Goal: Task Accomplishment & Management: Manage account settings

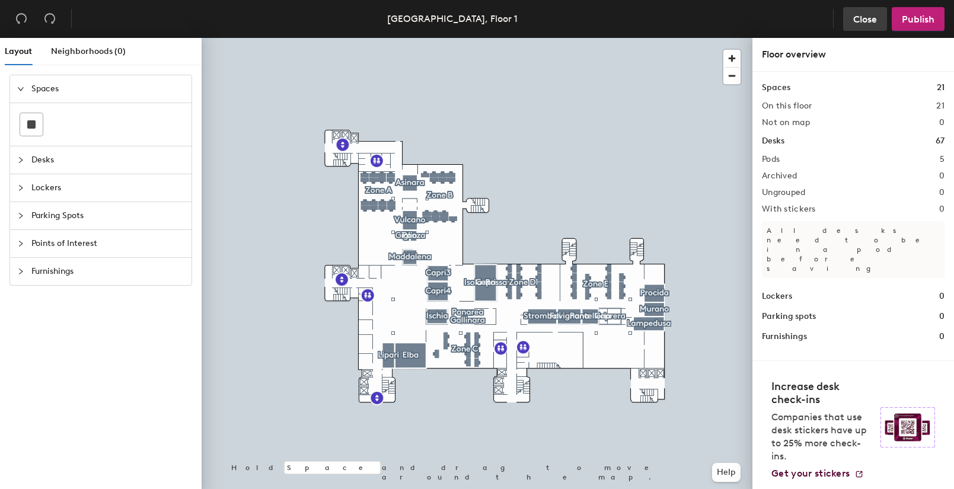
click at [862, 18] on span "Close" at bounding box center [865, 19] width 24 height 11
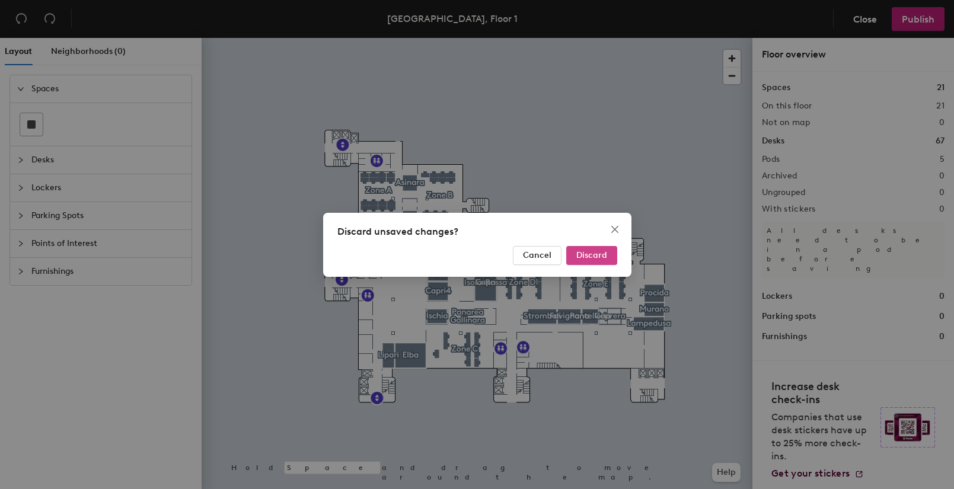
click at [599, 255] on span "Discard" at bounding box center [591, 255] width 31 height 10
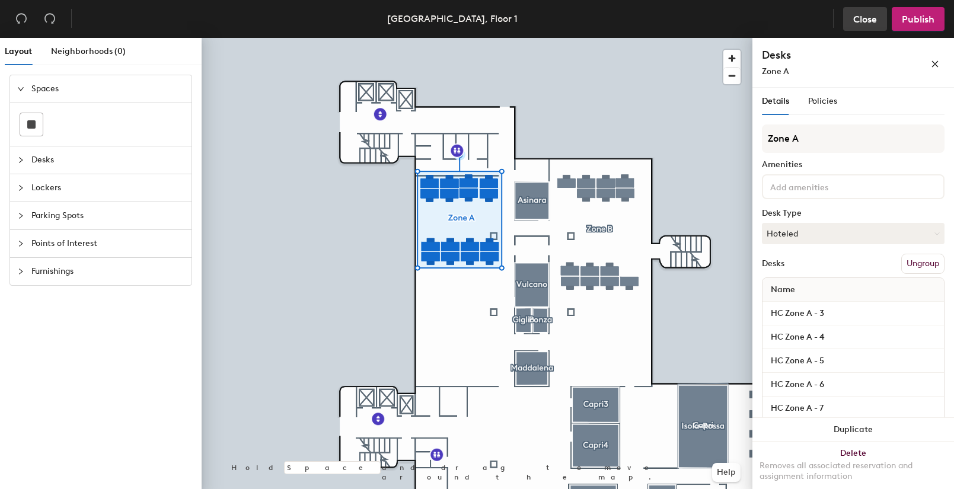
click at [858, 23] on span "Close" at bounding box center [865, 19] width 24 height 11
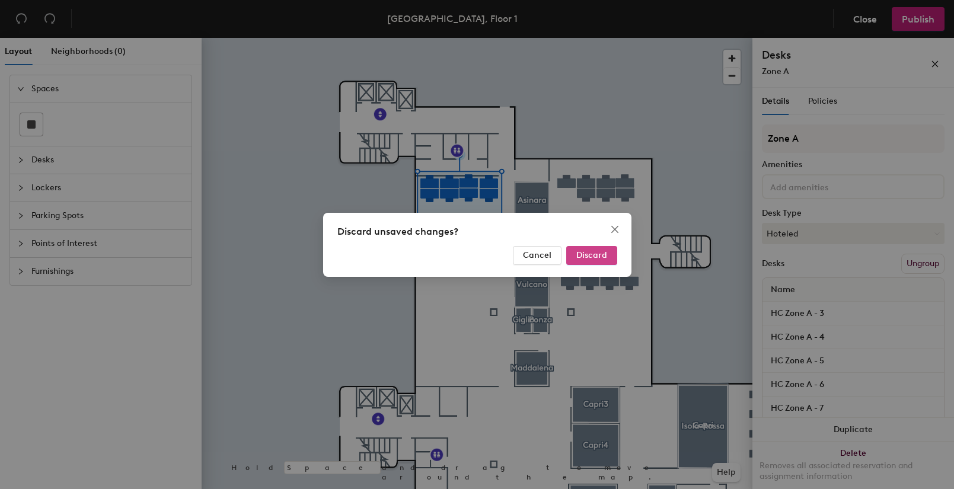
click at [587, 257] on span "Discard" at bounding box center [591, 255] width 31 height 10
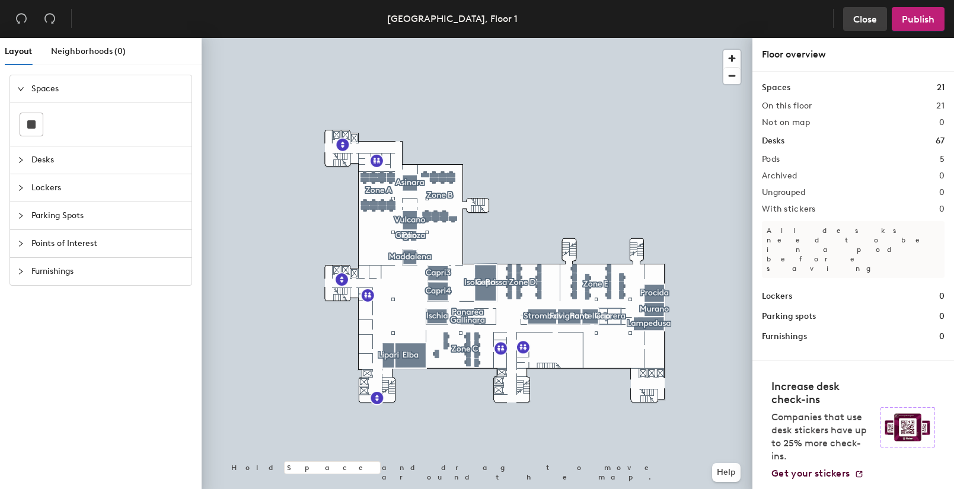
click at [859, 23] on span "Close" at bounding box center [865, 19] width 24 height 11
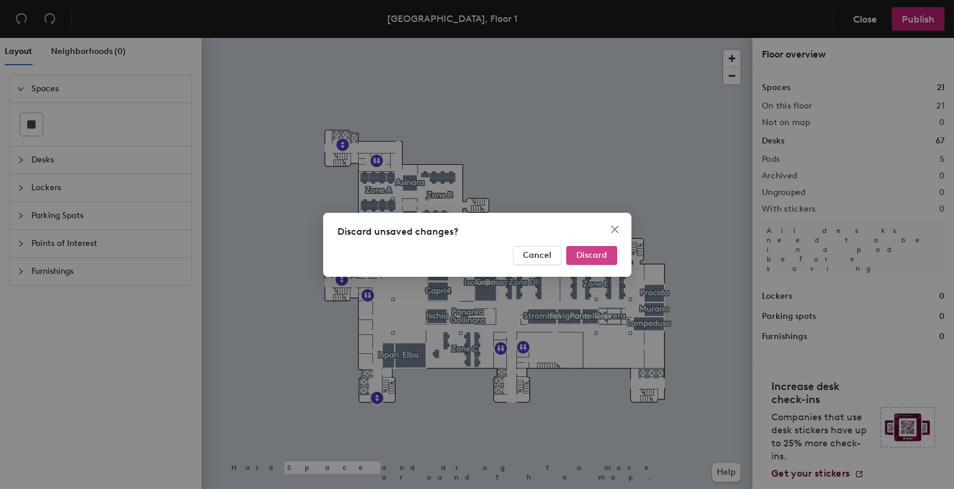
click at [597, 259] on span "Discard" at bounding box center [591, 255] width 31 height 10
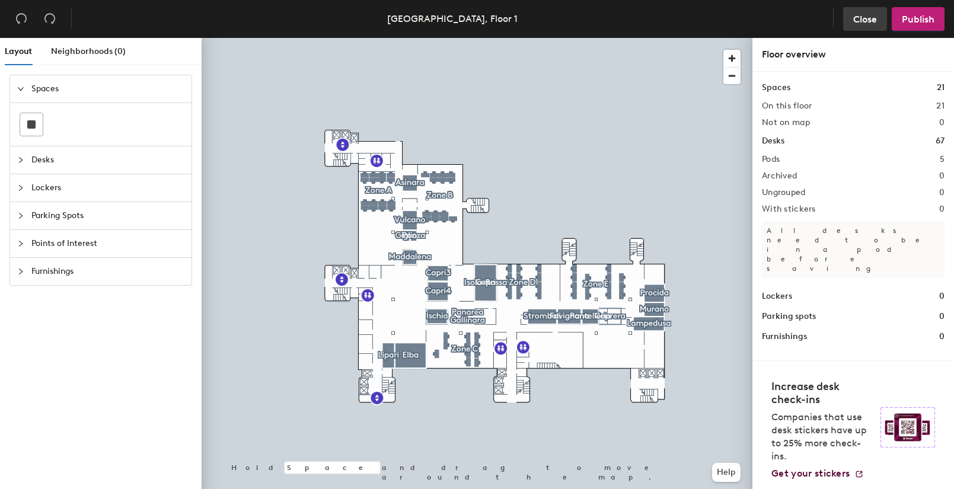
click at [860, 22] on span "Close" at bounding box center [865, 19] width 24 height 11
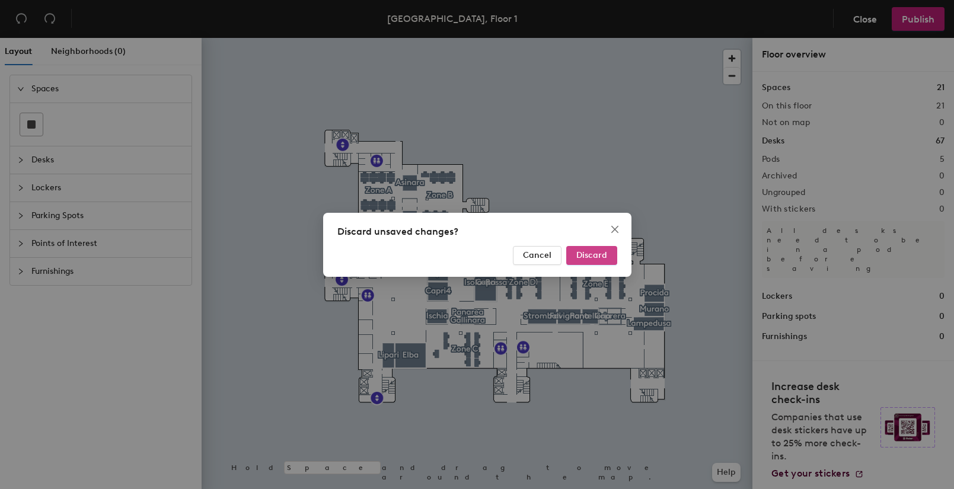
click at [578, 254] on span "Discard" at bounding box center [591, 255] width 31 height 10
